Goal: Navigation & Orientation: Go to known website

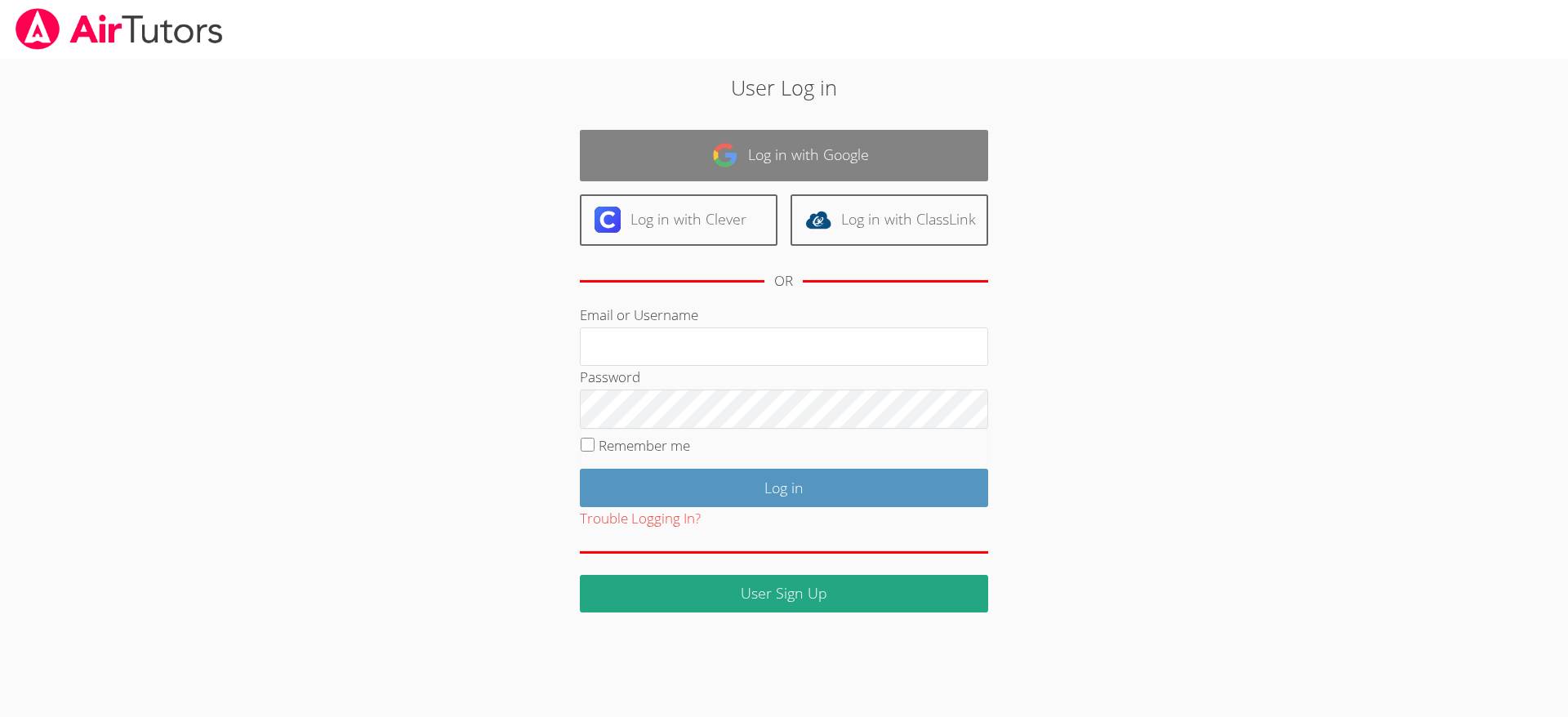
click at [750, 157] on link "Log in with Google" at bounding box center [784, 155] width 408 height 51
